Goal: Task Accomplishment & Management: Use online tool/utility

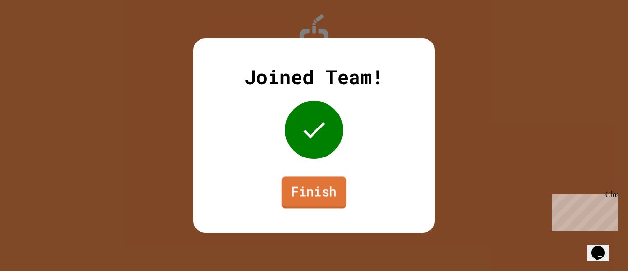
click at [303, 192] on link "Finish" at bounding box center [314, 192] width 65 height 32
click at [328, 189] on link "Finish" at bounding box center [314, 192] width 64 height 32
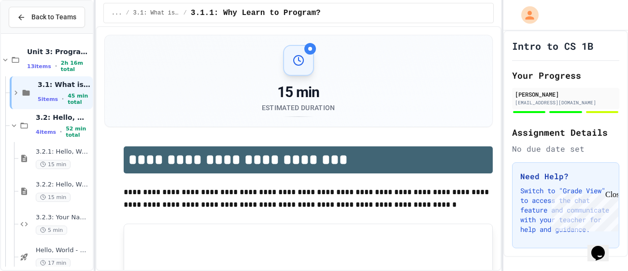
click at [25, 29] on div "Back to Teams" at bounding box center [47, 17] width 92 height 33
click at [22, 20] on icon at bounding box center [21, 17] width 9 height 9
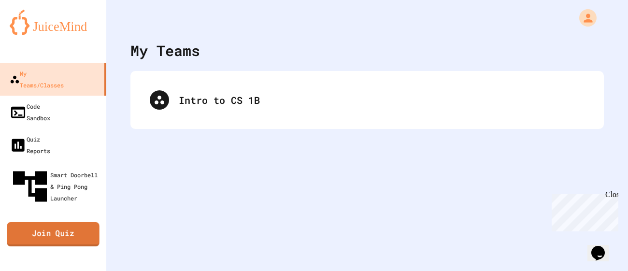
click at [82, 222] on link "Join Quiz" at bounding box center [53, 234] width 93 height 24
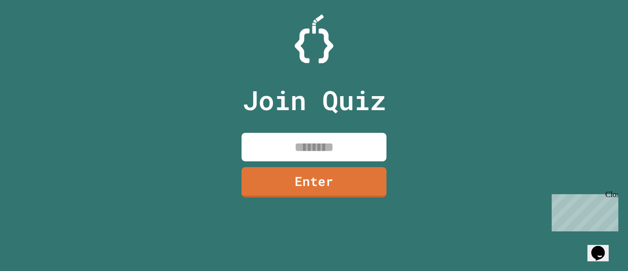
click at [287, 145] on input at bounding box center [313, 147] width 145 height 28
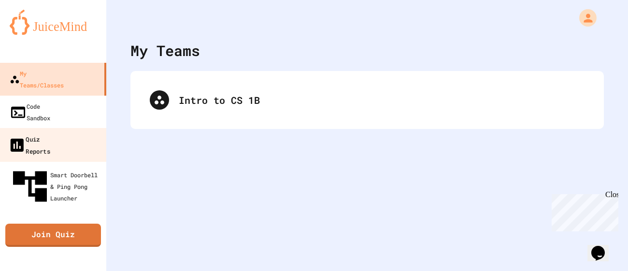
click at [89, 128] on link "Quiz Reports" at bounding box center [54, 145] width 110 height 34
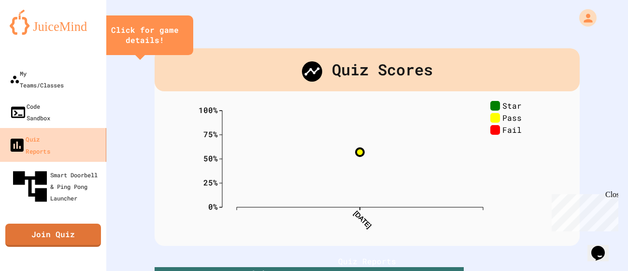
click at [75, 128] on link "Quiz Reports" at bounding box center [54, 145] width 110 height 34
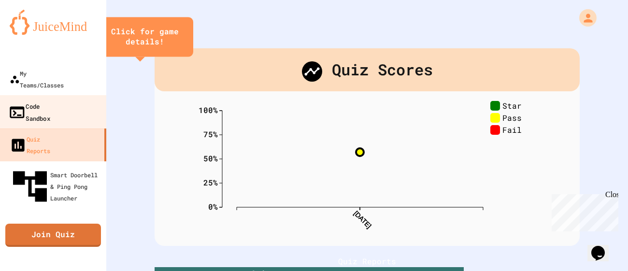
click at [71, 100] on link "Code Sandbox" at bounding box center [54, 112] width 110 height 34
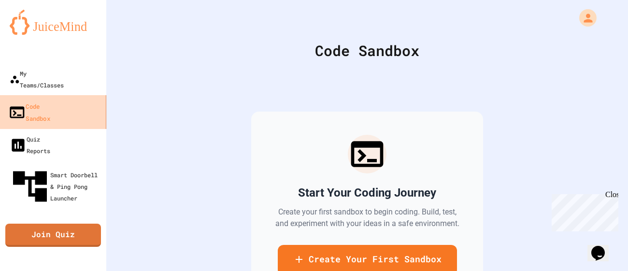
click at [66, 95] on link "Code Sandbox" at bounding box center [54, 112] width 110 height 34
click at [58, 79] on link "My Teams/Classes" at bounding box center [53, 79] width 106 height 33
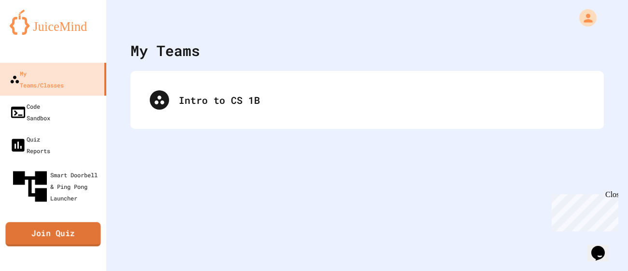
click at [43, 222] on link "Join Quiz" at bounding box center [52, 234] width 95 height 24
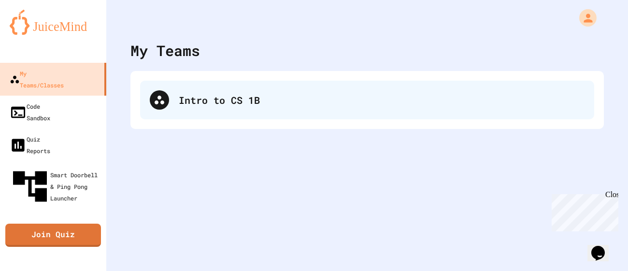
click at [247, 82] on div "Intro to CS 1B" at bounding box center [367, 100] width 454 height 39
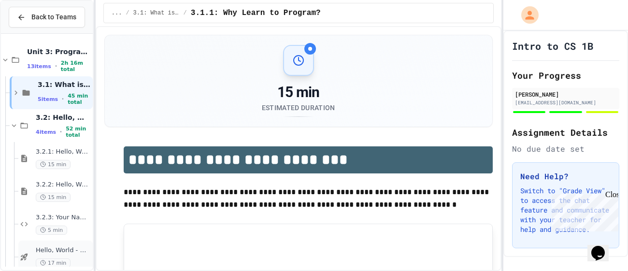
click at [65, 249] on span "Hello, World - Quiz" at bounding box center [63, 250] width 55 height 8
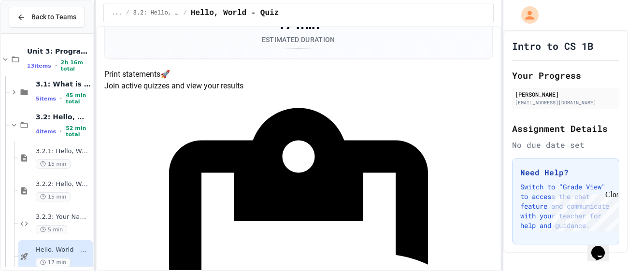
scroll to position [78, 0]
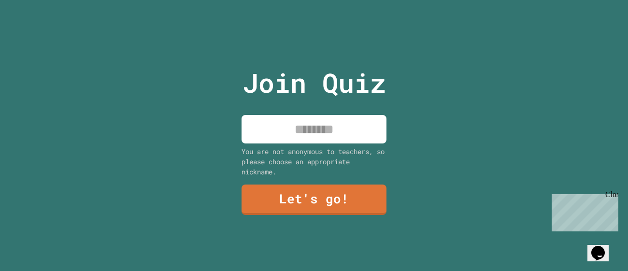
click at [309, 132] on input at bounding box center [313, 129] width 145 height 28
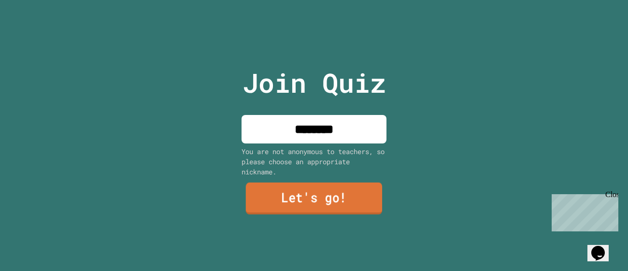
type input "********"
click at [331, 210] on link "Let's go!" at bounding box center [314, 199] width 136 height 32
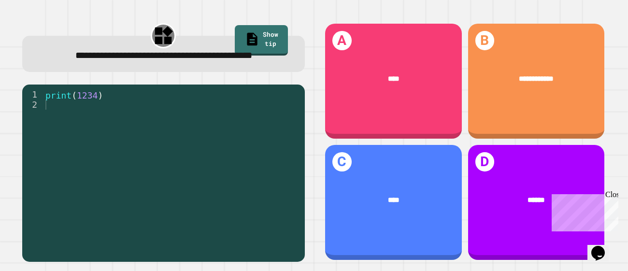
click at [613, 194] on div "Close" at bounding box center [611, 196] width 12 height 12
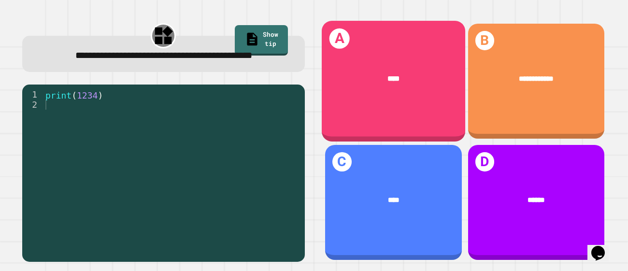
click at [332, 90] on div "****" at bounding box center [393, 79] width 143 height 42
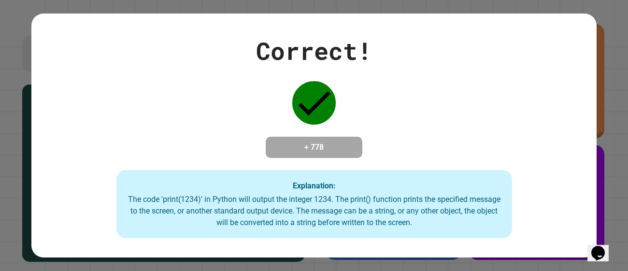
click at [347, 164] on div "Correct! + 778 Explanation: The code 'print(1234)' in Python will output the in…" at bounding box center [313, 136] width 565 height 206
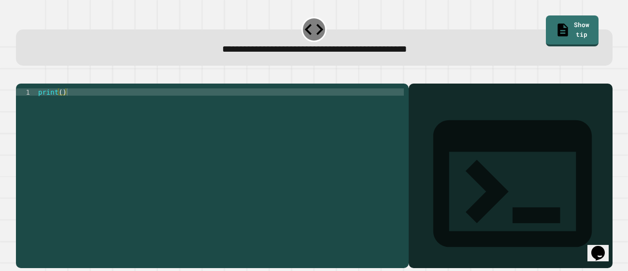
click at [63, 104] on div "print ( )" at bounding box center [220, 171] width 368 height 167
type textarea "**********"
click at [428, 110] on icon at bounding box center [512, 183] width 190 height 190
click at [21, 76] on icon "button" at bounding box center [21, 76] width 0 height 0
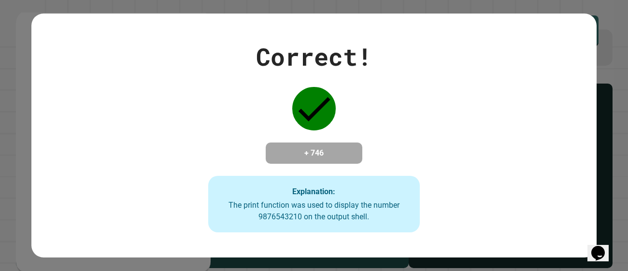
click at [327, 196] on strong "Explanation:" at bounding box center [313, 190] width 43 height 9
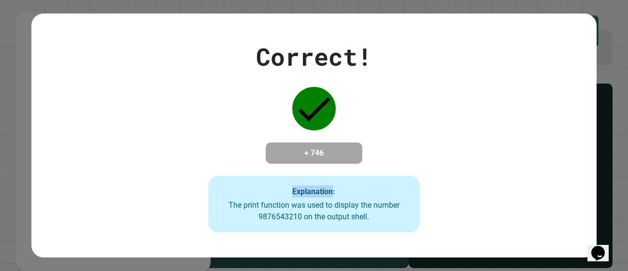
click at [327, 196] on strong "Explanation:" at bounding box center [313, 190] width 43 height 9
click at [335, 159] on h4 "+ 746" at bounding box center [313, 153] width 77 height 12
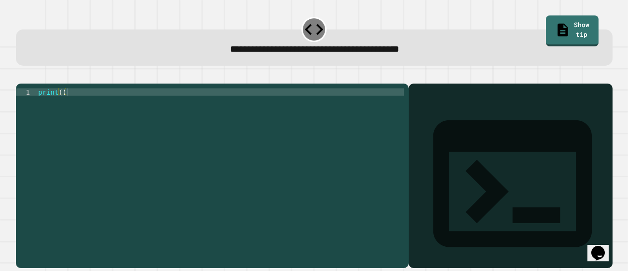
click at [61, 103] on div "print ( )" at bounding box center [220, 171] width 368 height 167
type textarea "**********"
click at [21, 76] on icon "button" at bounding box center [21, 76] width 0 height 0
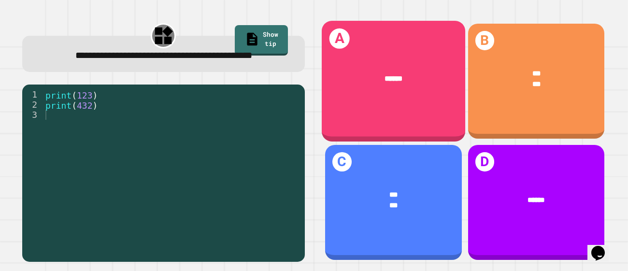
click at [384, 92] on div "******" at bounding box center [393, 79] width 143 height 42
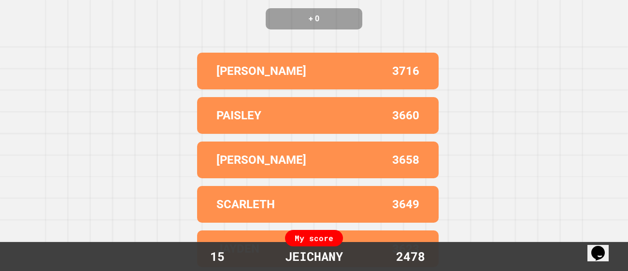
scroll to position [0, 0]
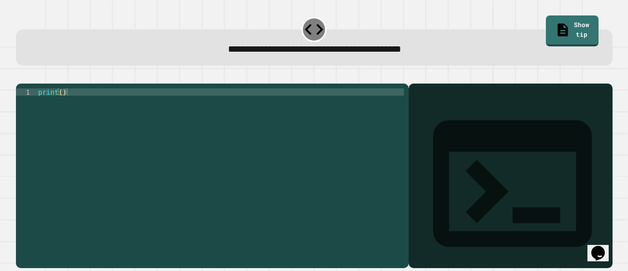
click at [62, 104] on div "print ( )" at bounding box center [220, 171] width 368 height 167
type textarea "**********"
click at [21, 76] on icon "button" at bounding box center [21, 76] width 0 height 0
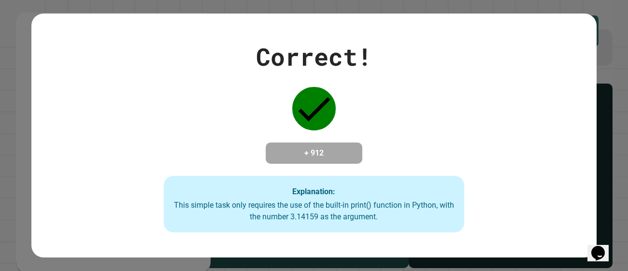
click at [266, 122] on div "Correct! + 912 Explanation: This simple task only requires the use of the built…" at bounding box center [313, 136] width 429 height 194
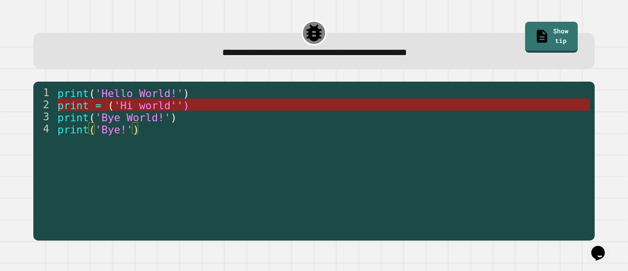
click at [176, 101] on span "'Hi world'')" at bounding box center [151, 105] width 75 height 12
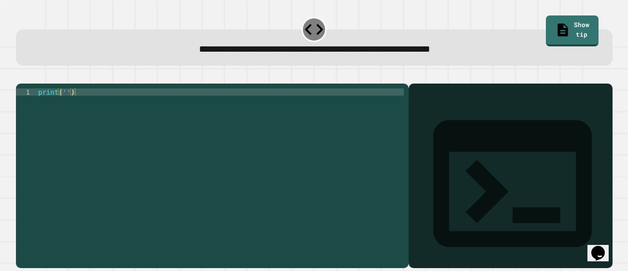
click at [66, 104] on div "print ( '' )" at bounding box center [220, 171] width 368 height 167
click at [63, 104] on div "print ( 'Its a beautiful day)" at bounding box center [220, 171] width 368 height 167
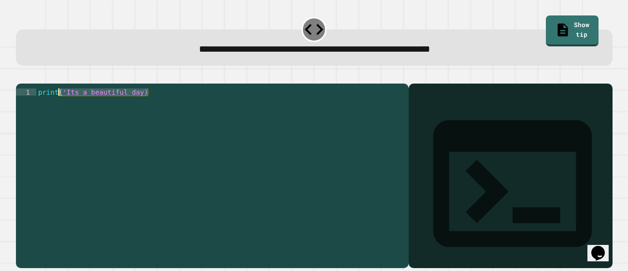
drag, startPoint x: 166, startPoint y: 110, endPoint x: 59, endPoint y: 103, distance: 107.4
click at [59, 103] on div "print ( 'Its a beautiful day)" at bounding box center [220, 171] width 368 height 167
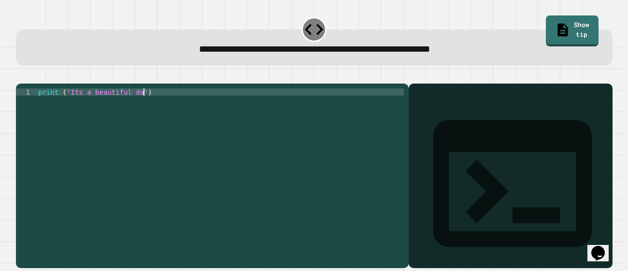
scroll to position [0, 7]
click at [18, 84] on div at bounding box center [314, 78] width 596 height 12
click at [21, 76] on button "button" at bounding box center [21, 76] width 0 height 0
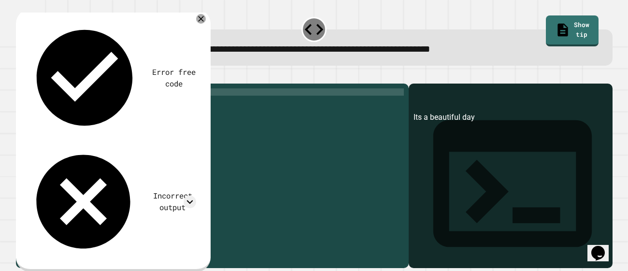
click at [152, 67] on div "Error free code" at bounding box center [174, 78] width 44 height 23
click at [170, 108] on div "print ( 'Its a beautiful day' )" at bounding box center [220, 171] width 368 height 167
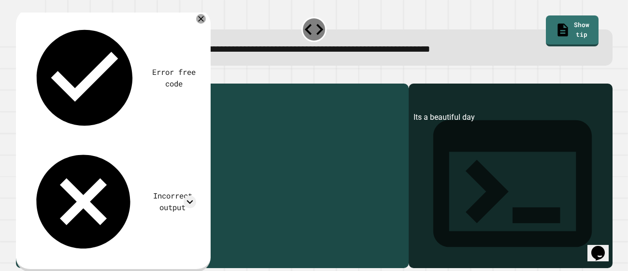
drag, startPoint x: 170, startPoint y: 108, endPoint x: 74, endPoint y: 106, distance: 95.7
click at [74, 106] on div "print ( 'Its a beautiful day' )" at bounding box center [220, 171] width 368 height 167
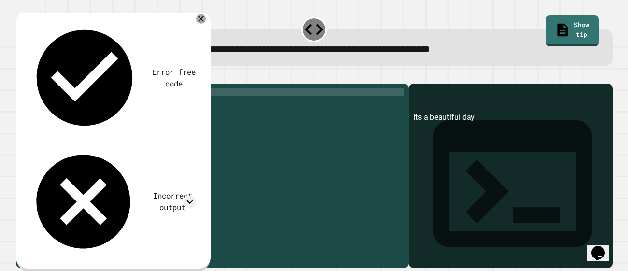
scroll to position [0, 7]
click at [21, 76] on button "button" at bounding box center [21, 76] width 0 height 0
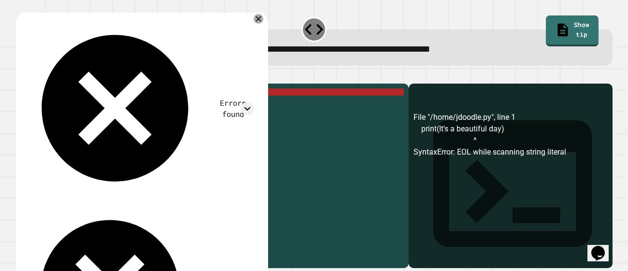
click at [175, 106] on div "print ( It 's a beautiful day)" at bounding box center [220, 171] width 368 height 167
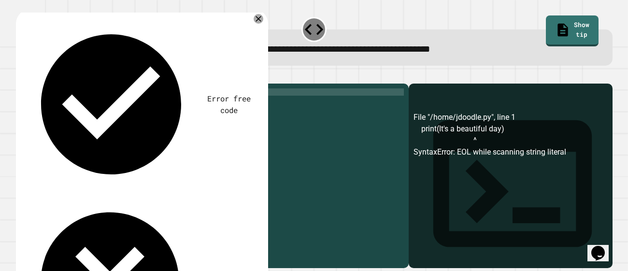
scroll to position [0, 7]
click at [29, 83] on icon "button" at bounding box center [27, 81] width 5 height 7
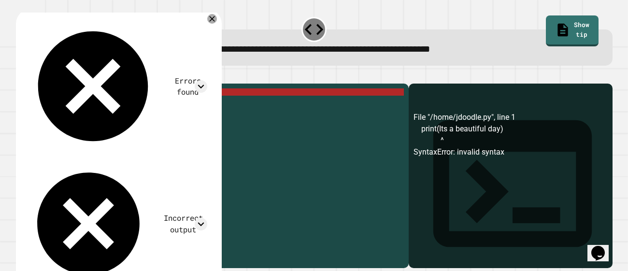
click at [141, 103] on div "print ( Its a beautiful day )" at bounding box center [220, 171] width 368 height 167
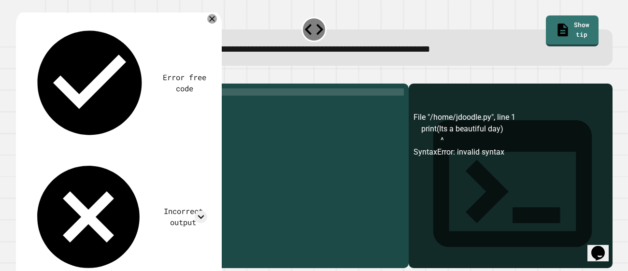
type textarea "*****"
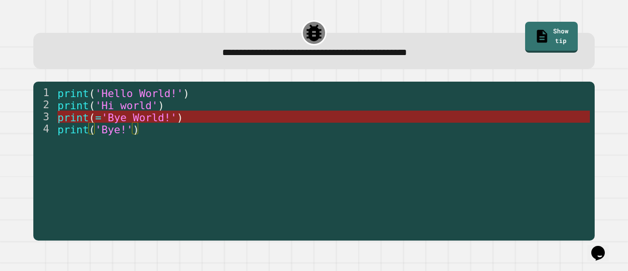
click at [127, 121] on span "'Bye World!'" at bounding box center [138, 117] width 75 height 12
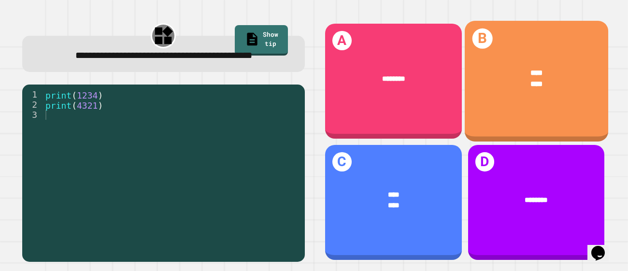
click at [509, 129] on div "B **** ****" at bounding box center [535, 81] width 143 height 121
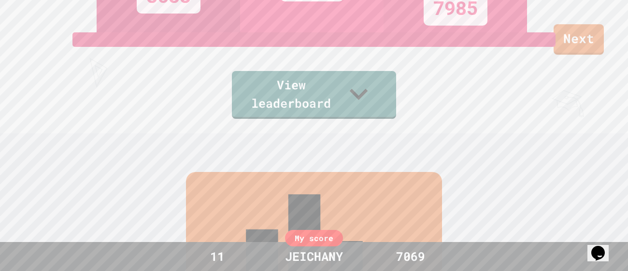
scroll to position [140, 0]
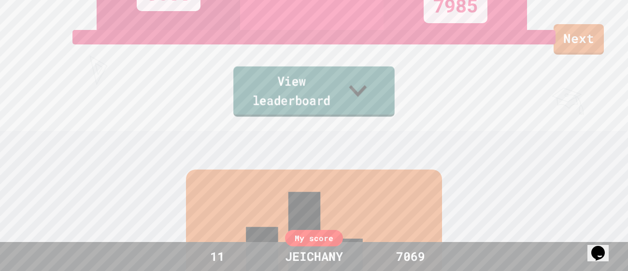
click at [329, 98] on link "View leaderboard" at bounding box center [313, 92] width 161 height 50
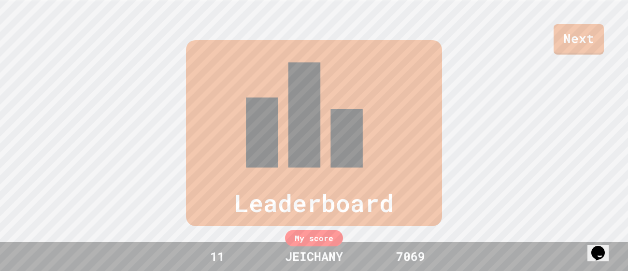
scroll to position [271, 0]
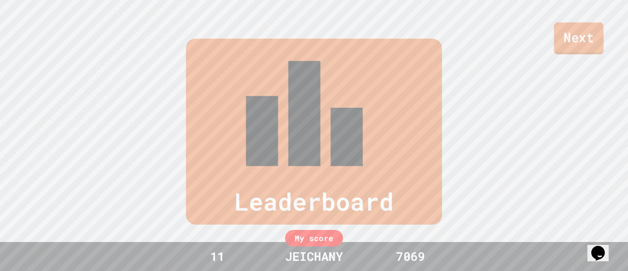
click at [591, 52] on link "Next" at bounding box center [579, 38] width 50 height 32
